Goal: Task Accomplishment & Management: Use online tool/utility

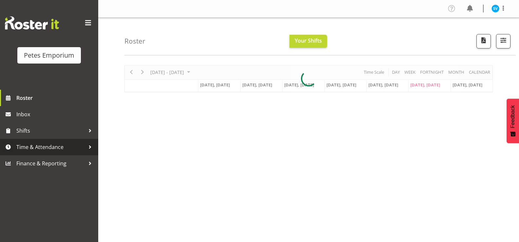
click at [35, 149] on span "Time & Attendance" at bounding box center [50, 147] width 69 height 10
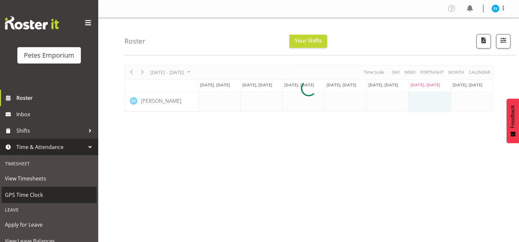
click at [42, 191] on span "GPS Time Clock" at bounding box center [49, 195] width 88 height 10
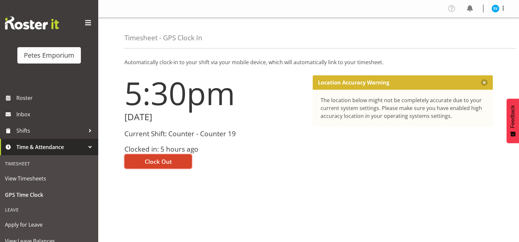
click at [157, 166] on button "Clock Out" at bounding box center [157, 161] width 67 height 14
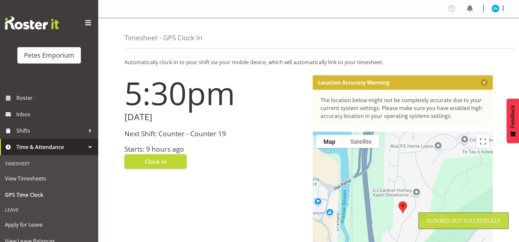
click at [496, 7] on img at bounding box center [495, 9] width 8 height 8
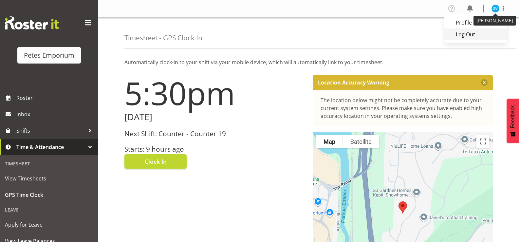
click at [472, 38] on link "Log Out" at bounding box center [475, 34] width 63 height 12
